Goal: Task Accomplishment & Management: Manage account settings

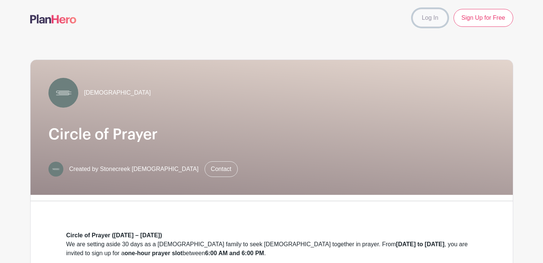
click at [432, 21] on link "Log In" at bounding box center [430, 18] width 35 height 18
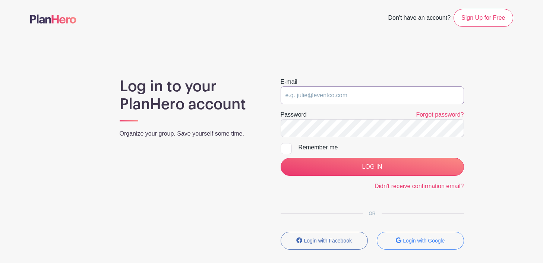
click at [325, 97] on input "email" at bounding box center [372, 95] width 183 height 18
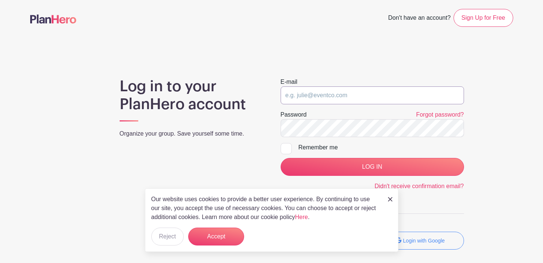
type input "[EMAIL_ADDRESS][DOMAIN_NAME]"
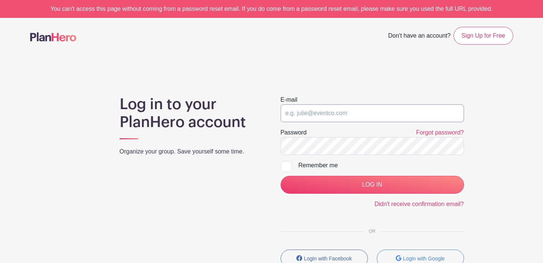
click at [313, 109] on input "email" at bounding box center [372, 113] width 183 height 18
type input "[EMAIL_ADDRESS][DOMAIN_NAME]"
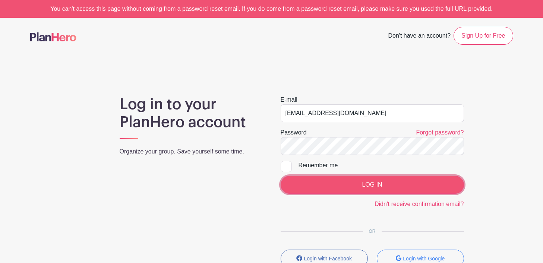
click at [349, 181] on input "LOG IN" at bounding box center [372, 185] width 183 height 18
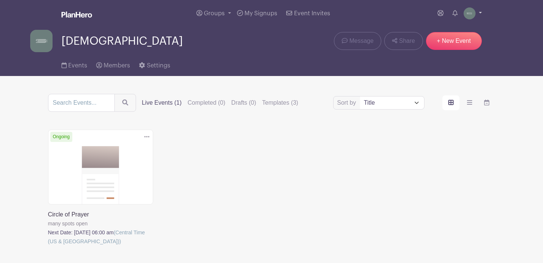
click at [479, 14] on link at bounding box center [473, 13] width 18 height 12
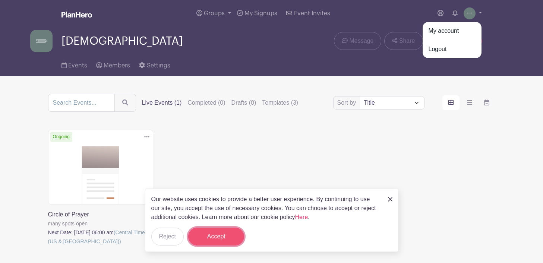
click at [222, 230] on button "Accept" at bounding box center [216, 237] width 56 height 18
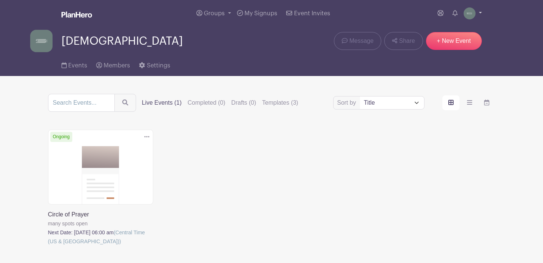
click at [473, 13] on img at bounding box center [470, 13] width 12 height 12
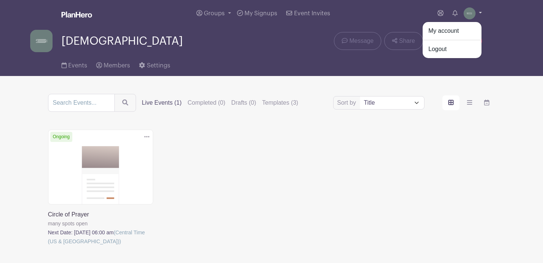
click at [473, 13] on img at bounding box center [470, 13] width 12 height 12
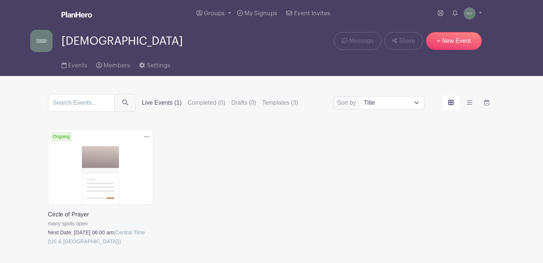
click at [403, 138] on div "Delete Event Are you sure? This event has signups associated with it. All signu…" at bounding box center [272, 198] width 456 height 137
click at [101, 65] on icon at bounding box center [99, 65] width 6 height 6
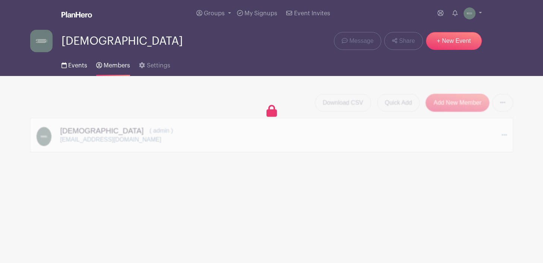
click at [75, 66] on span "Events" at bounding box center [77, 66] width 19 height 6
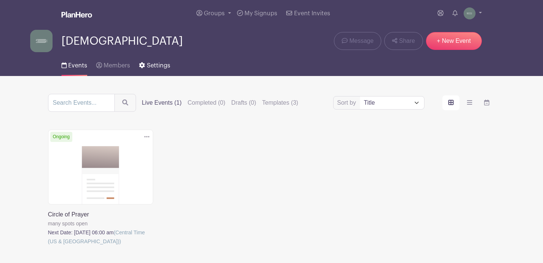
click at [152, 65] on span "Settings" at bounding box center [158, 66] width 23 height 6
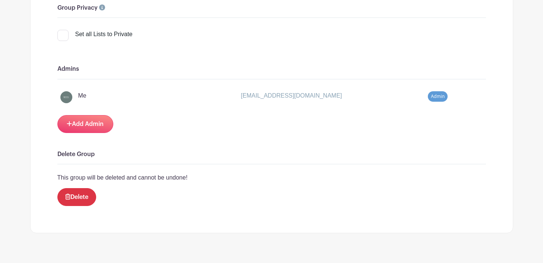
scroll to position [600, 0]
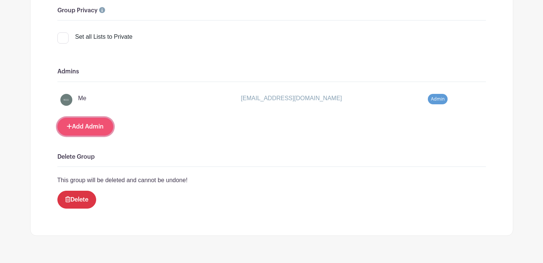
click at [72, 128] on link "Add Admin" at bounding box center [85, 127] width 56 height 18
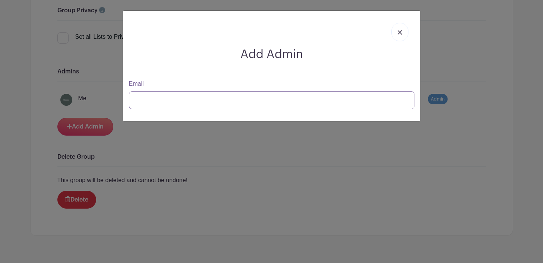
click at [151, 103] on input "Email" at bounding box center [272, 100] width 286 height 18
type input "terry@stonecreekwired.com"
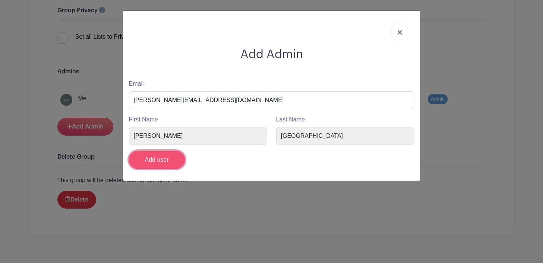
click at [170, 159] on input "Add user" at bounding box center [157, 160] width 56 height 18
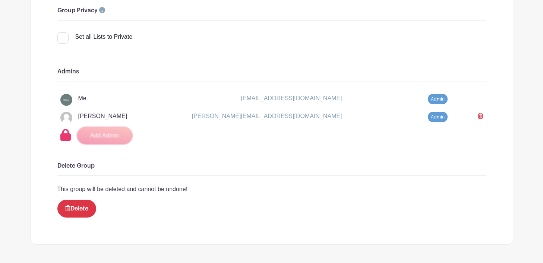
drag, startPoint x: 78, startPoint y: 117, endPoint x: 116, endPoint y: 117, distance: 37.3
click at [116, 117] on div "Terry Austria terry@stonecreekwired.com" at bounding box center [210, 116] width 264 height 9
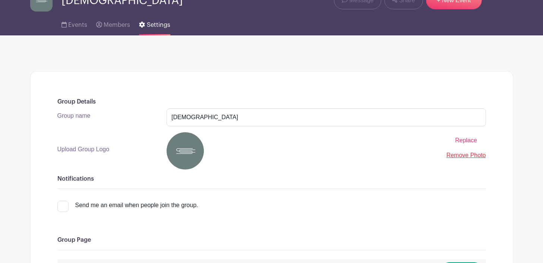
scroll to position [0, 0]
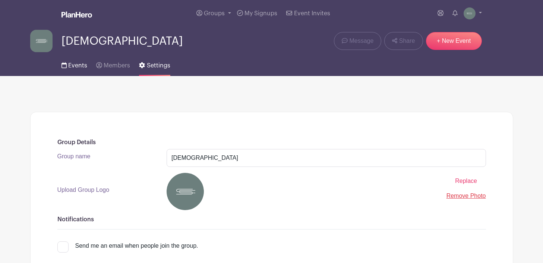
click at [79, 69] on link "Events" at bounding box center [75, 64] width 26 height 24
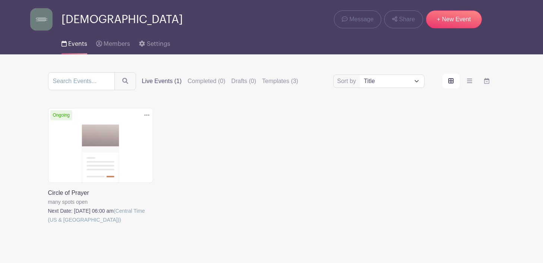
scroll to position [21, 0]
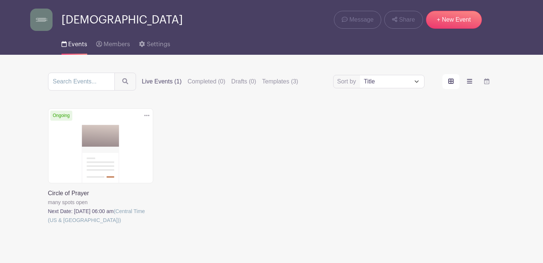
click at [470, 78] on label "order and view" at bounding box center [469, 81] width 17 height 15
click at [0, 0] on input "order and view" at bounding box center [0, 0] width 0 height 0
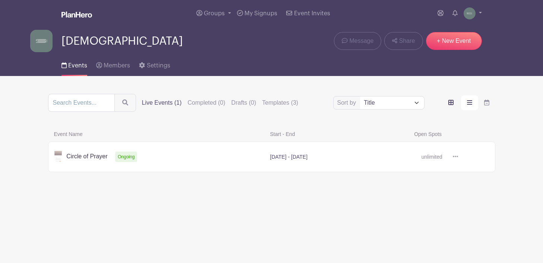
click at [451, 100] on icon "order and view" at bounding box center [451, 103] width 5 height 6
click at [0, 0] on input "order and view" at bounding box center [0, 0] width 0 height 0
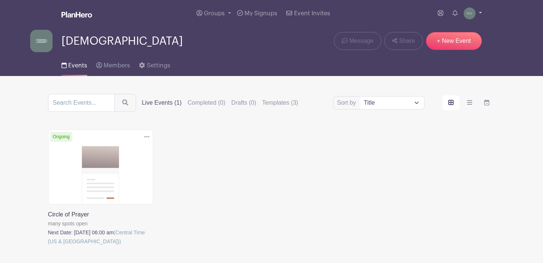
click at [476, 13] on link at bounding box center [473, 13] width 18 height 12
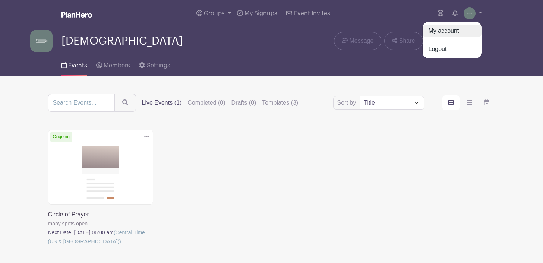
click at [465, 32] on link "My account" at bounding box center [452, 31] width 59 height 12
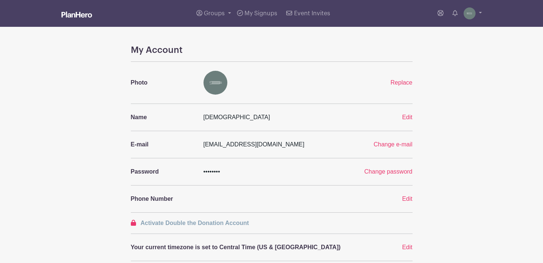
click at [212, 171] on span "••••••••" at bounding box center [212, 172] width 17 height 6
click at [211, 14] on span "Groups" at bounding box center [214, 13] width 21 height 6
click at [229, 35] on span "All Groups" at bounding box center [226, 38] width 29 height 9
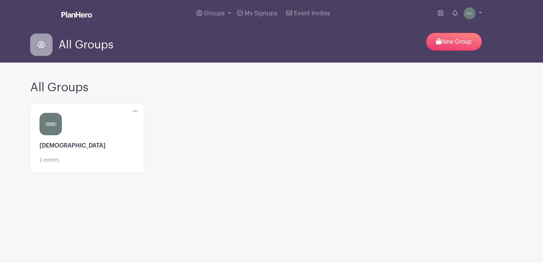
click at [48, 164] on link at bounding box center [87, 164] width 95 height 0
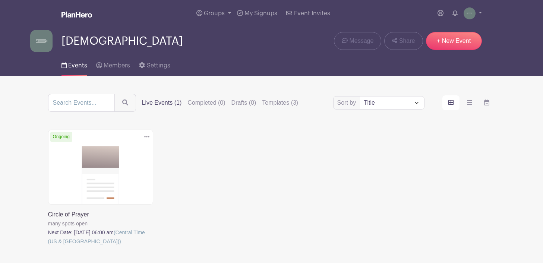
click at [48, 246] on link at bounding box center [48, 246] width 0 height 0
